Goal: Information Seeking & Learning: Learn about a topic

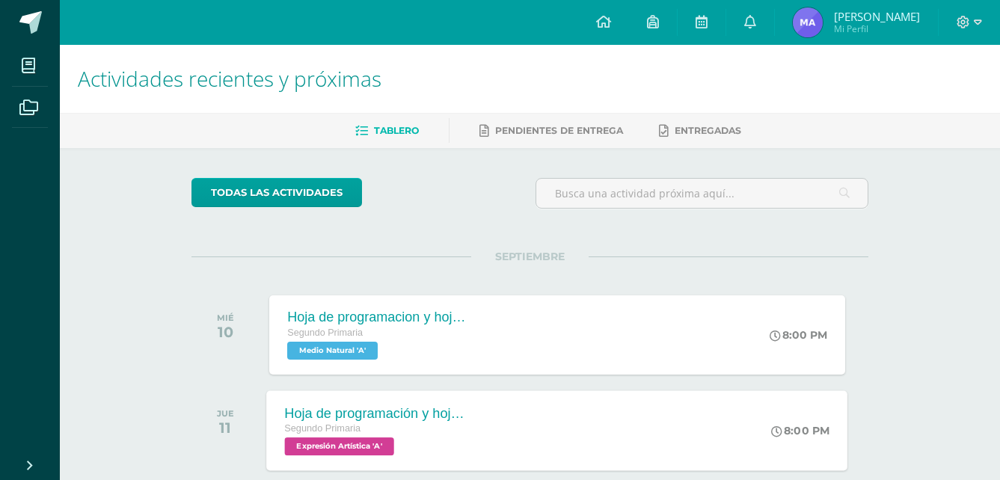
click at [465, 420] on div "Hoja de programación y hojas de trabajo" at bounding box center [375, 413] width 181 height 16
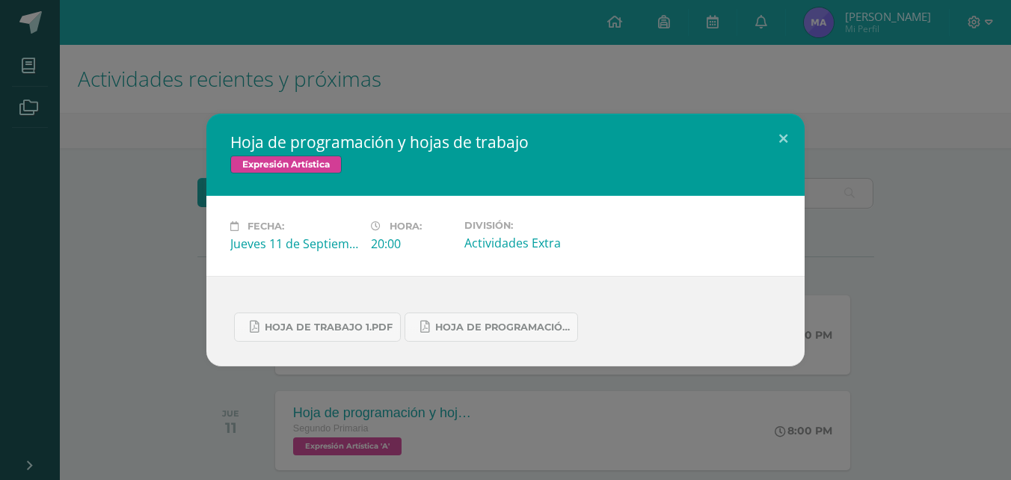
click at [803, 346] on div "Hoja de trabajo 1.pdf Hoja de Programación 4.pdf" at bounding box center [505, 321] width 598 height 91
click at [906, 345] on div "Hoja de programación y hojas de trabajo Expresión Artística Fecha: [DATE] Hora:…" at bounding box center [505, 240] width 999 height 253
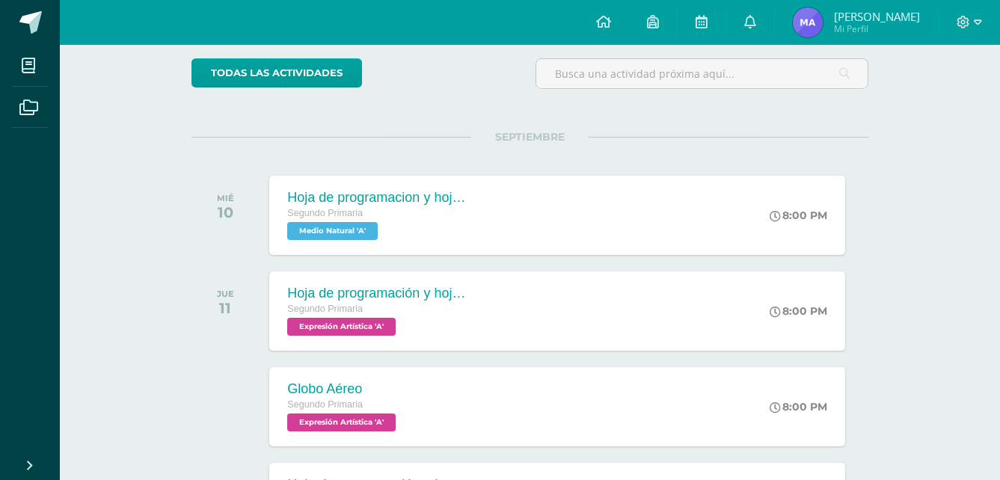
scroll to position [150, 0]
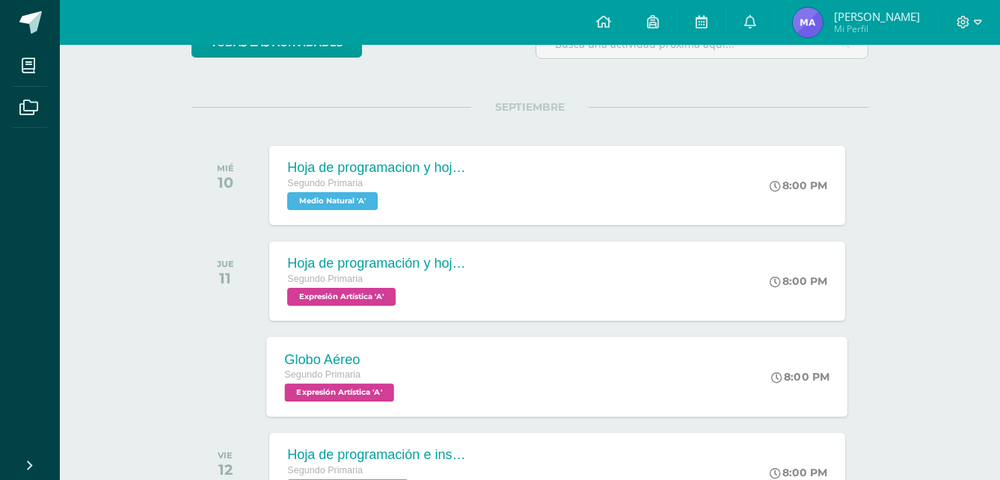
click at [313, 390] on span "Expresión Artística 'A'" at bounding box center [339, 393] width 109 height 18
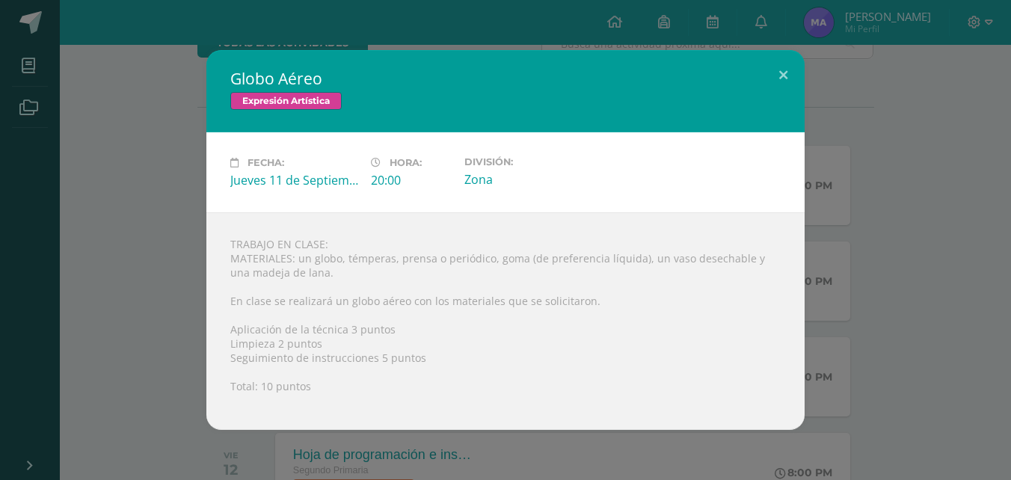
click at [867, 156] on div "Globo Aéreo Expresión Artística Fecha: [DATE] Hora: 20:00 División:" at bounding box center [505, 240] width 999 height 380
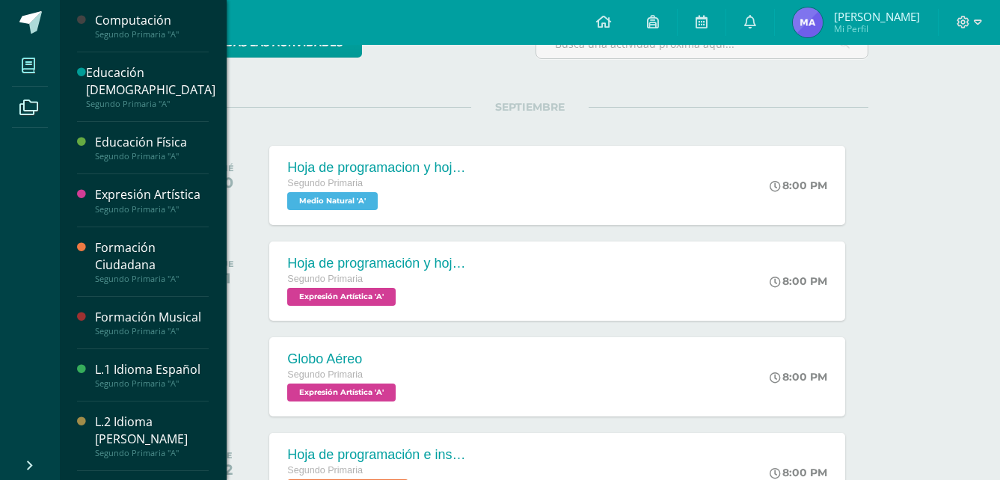
click at [42, 71] on span at bounding box center [29, 66] width 34 height 34
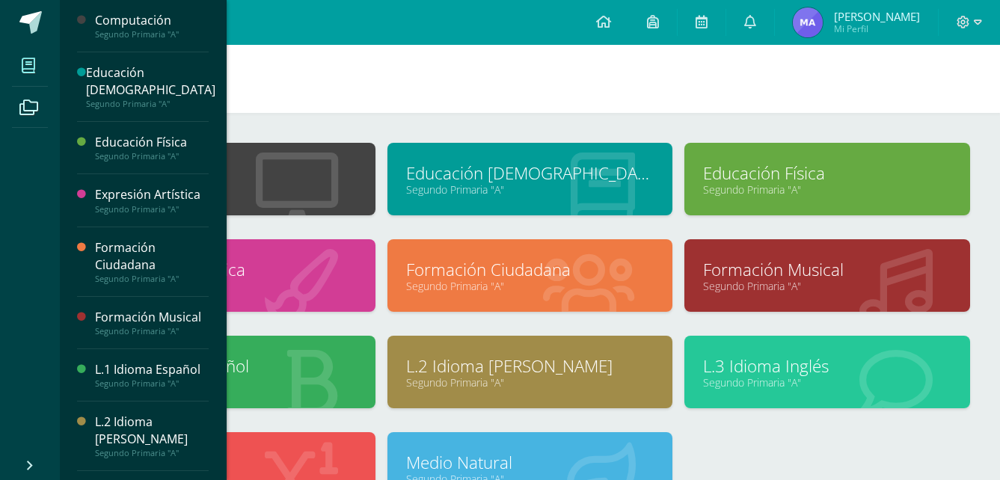
click at [42, 71] on span at bounding box center [29, 66] width 34 height 34
click at [657, 91] on h1 "Mis cursos" at bounding box center [530, 79] width 904 height 68
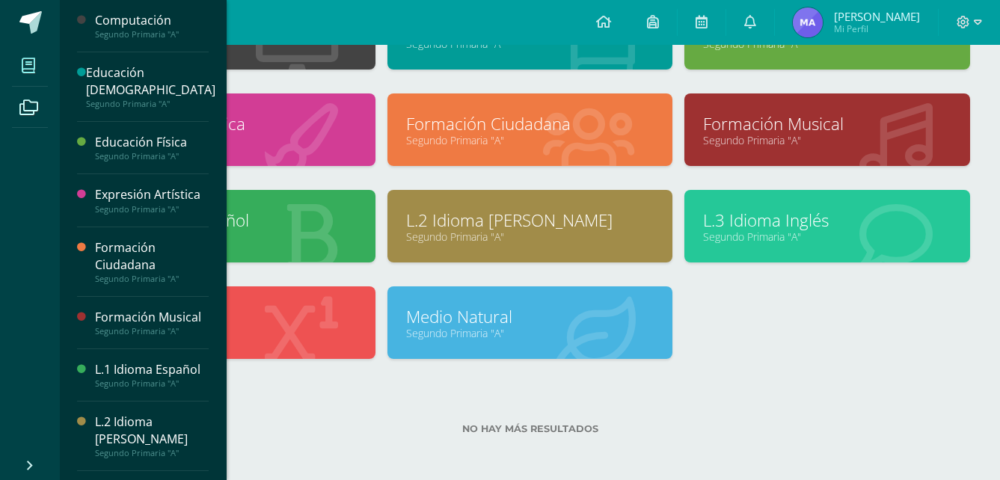
scroll to position [148, 0]
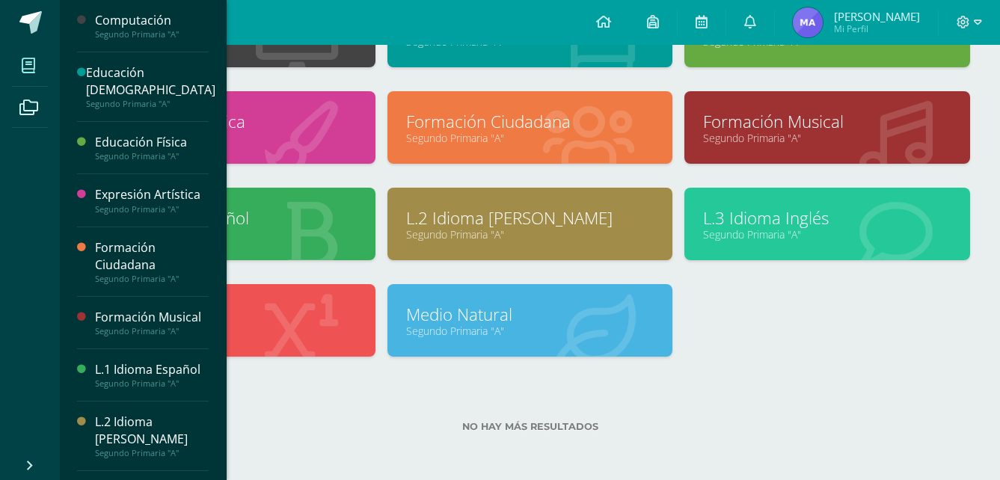
click at [252, 217] on link "L.1 Idioma Español" at bounding box center [232, 217] width 248 height 23
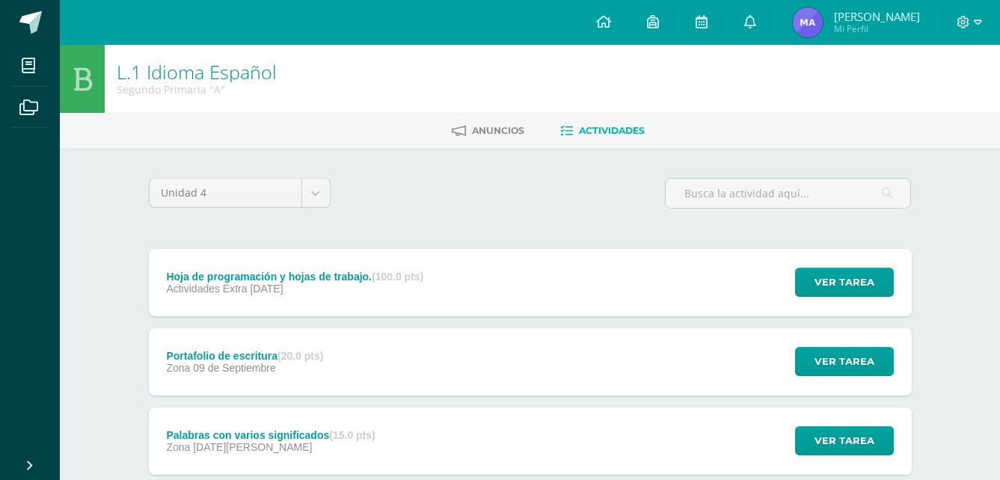
click at [506, 334] on div "Portafolio de escritura (20.0 pts) Zona 09 de Septiembre Ver tarea Portafolio d…" at bounding box center [530, 361] width 763 height 67
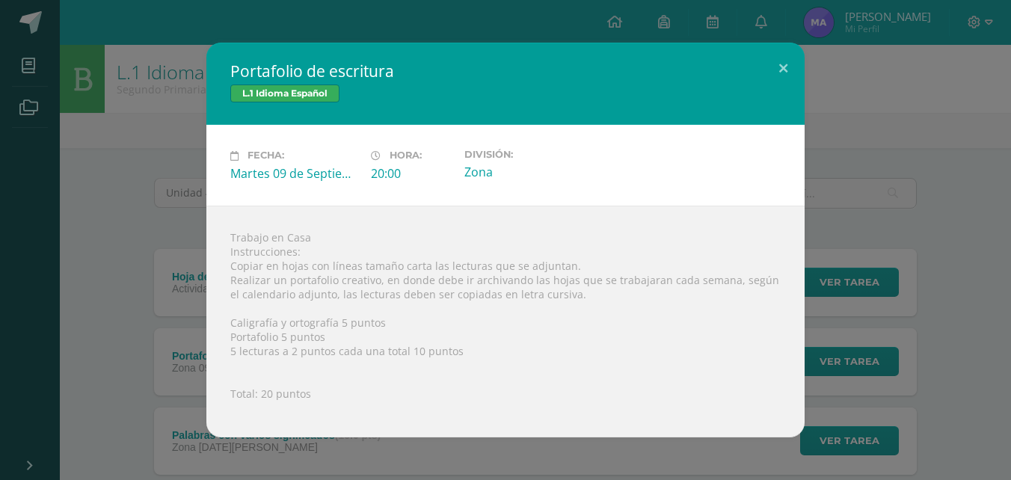
click at [934, 349] on div "Portafolio de escritura L.1 Idioma Español Fecha: Martes 09 de Septiembre Hora:…" at bounding box center [505, 240] width 999 height 394
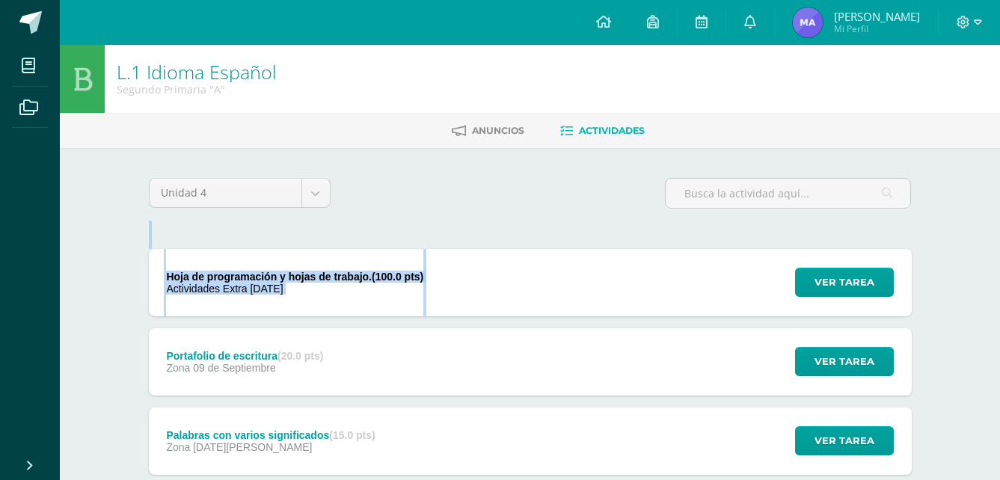
click at [659, 252] on div "Unidad 4 Unidad 1 Unidad 2 Unidad 3 Unidad 4 Hoja de programación y hojas de tr…" at bounding box center [530, 401] width 775 height 446
click at [853, 291] on span "Ver tarea" at bounding box center [845, 283] width 60 height 28
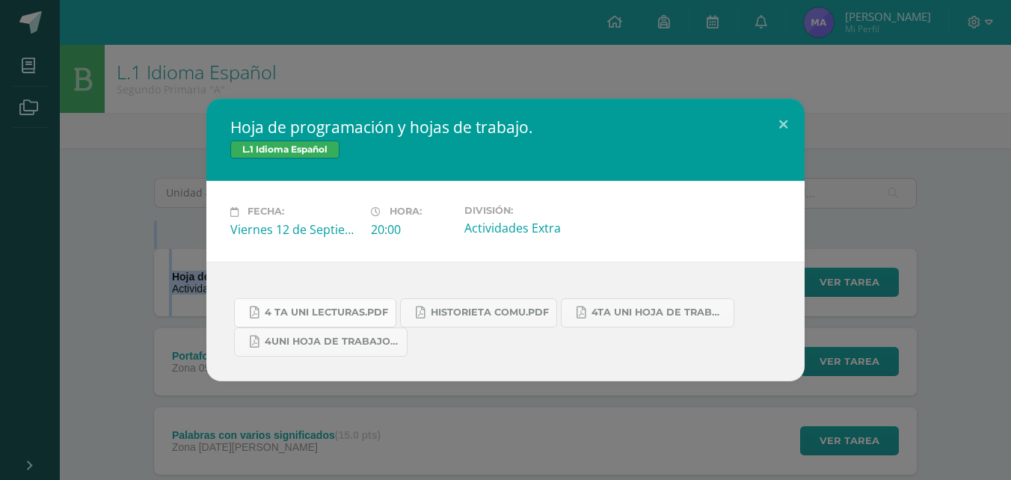
click at [302, 310] on span "4 ta uni lecturas.pdf" at bounding box center [326, 313] width 123 height 12
